Goal: Find specific page/section: Find specific page/section

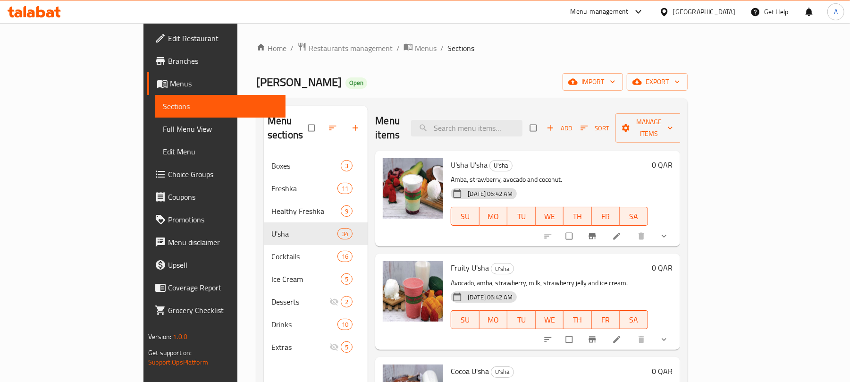
click at [673, 12] on div at bounding box center [666, 12] width 14 height 10
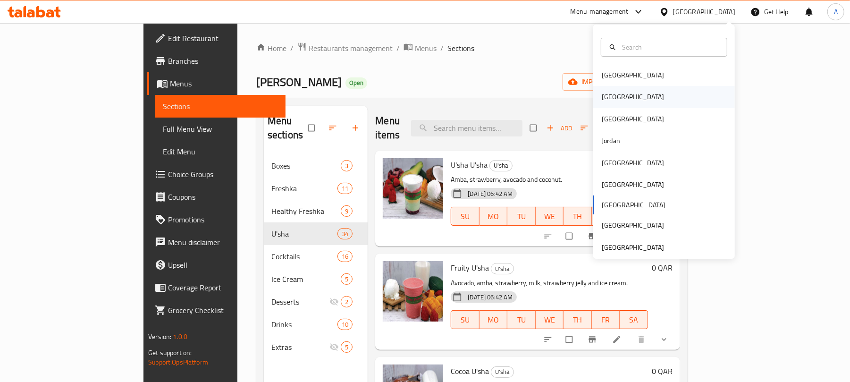
click at [597, 103] on div "[GEOGRAPHIC_DATA]" at bounding box center [632, 97] width 77 height 22
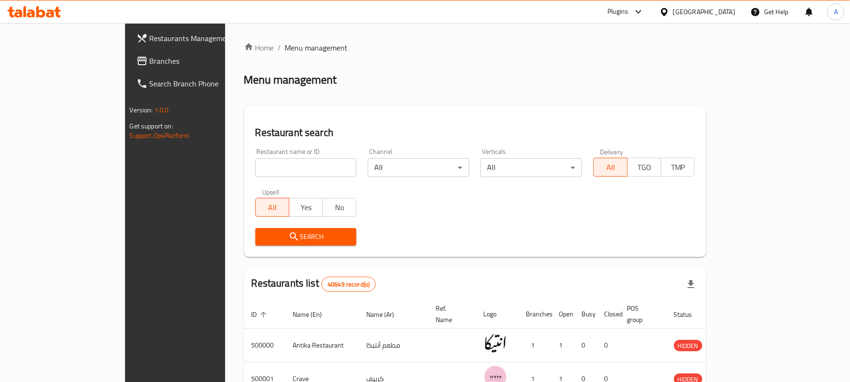
click at [255, 173] on input "search" at bounding box center [305, 167] width 101 height 19
paste input "688032"
type input "688032"
click button "Search" at bounding box center [305, 236] width 101 height 17
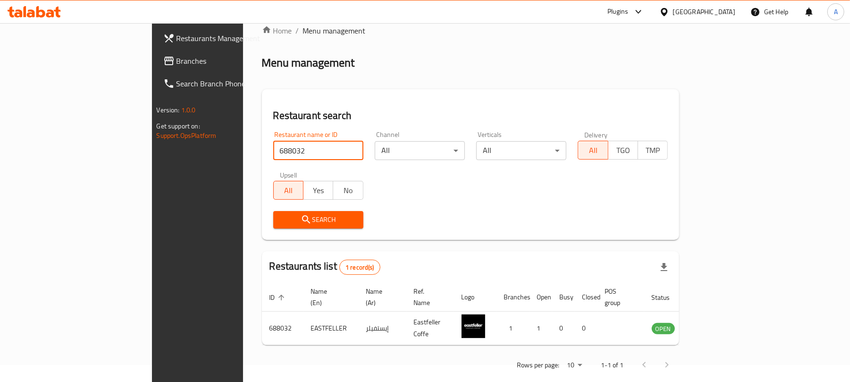
scroll to position [21, 0]
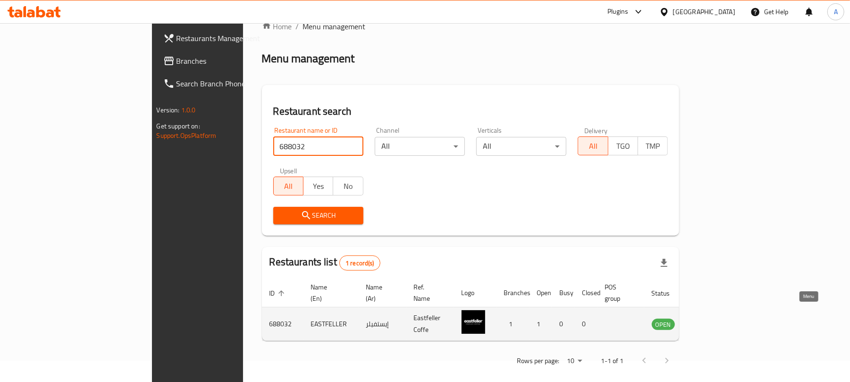
click at [713, 318] on icon "enhanced table" at bounding box center [706, 323] width 11 height 11
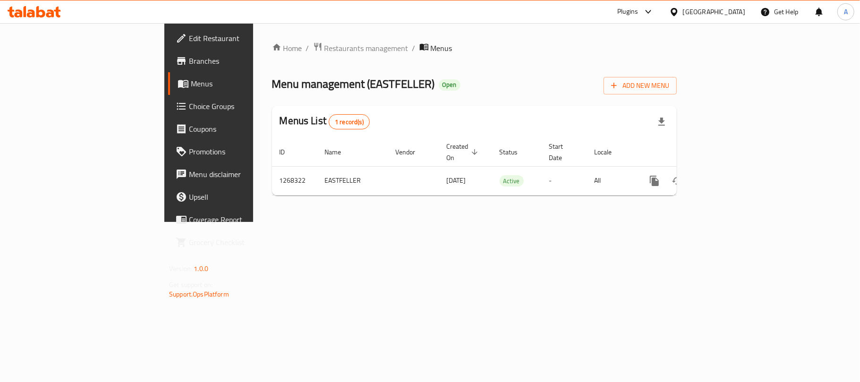
click at [168, 69] on link "Branches" at bounding box center [238, 61] width 140 height 23
